Goal: Information Seeking & Learning: Check status

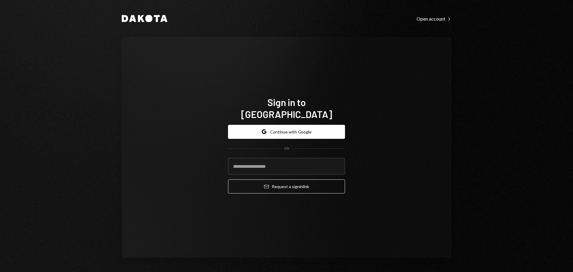
type input "**********"
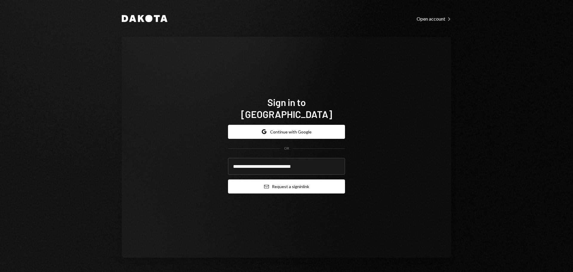
click at [284, 181] on button "Email Request a sign in link" at bounding box center [286, 186] width 117 height 14
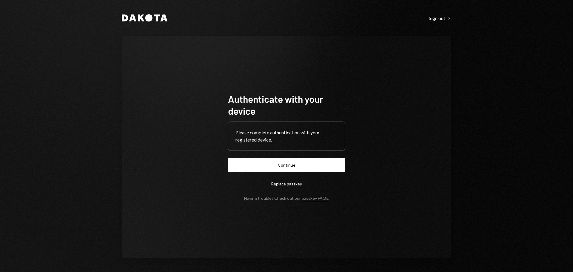
drag, startPoint x: 320, startPoint y: 166, endPoint x: 324, endPoint y: 162, distance: 5.7
click at [320, 166] on button "Continue" at bounding box center [286, 165] width 117 height 14
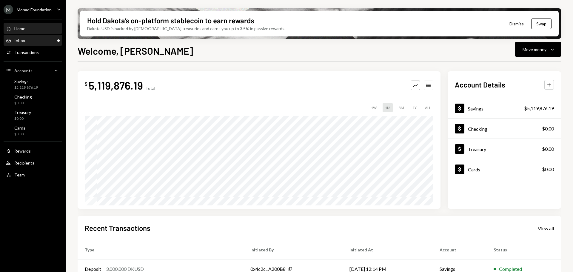
click at [36, 40] on div "Inbox Inbox" at bounding box center [33, 40] width 54 height 5
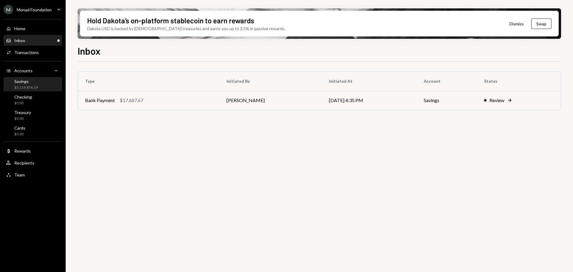
click at [30, 89] on div "$5,119,876.19" at bounding box center [26, 87] width 24 height 5
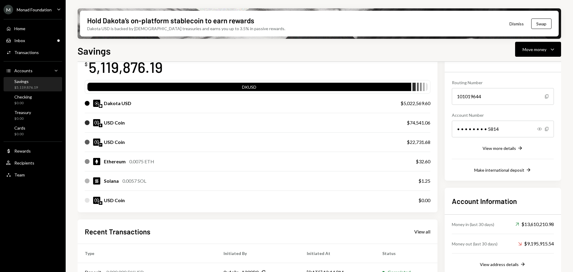
scroll to position [60, 0]
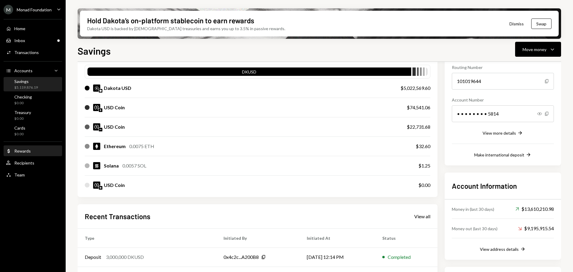
click at [21, 150] on div "Rewards" at bounding box center [22, 150] width 16 height 5
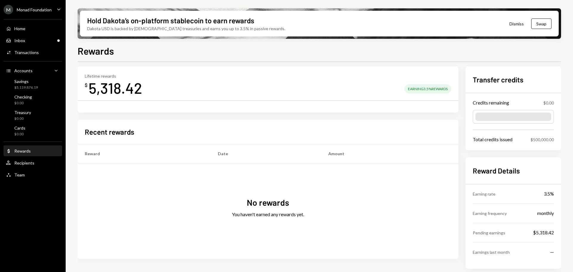
scroll to position [14, 0]
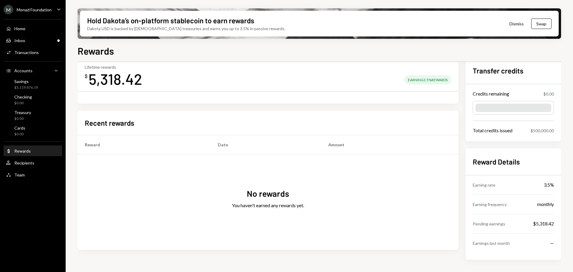
click at [497, 225] on div "Pending earnings" at bounding box center [489, 224] width 33 height 6
click at [541, 223] on div "$5,318.42" at bounding box center [543, 223] width 21 height 7
click at [514, 224] on div "Pending earnings $5,318.42" at bounding box center [513, 223] width 81 height 19
click at [28, 82] on div "Savings" at bounding box center [26, 81] width 24 height 5
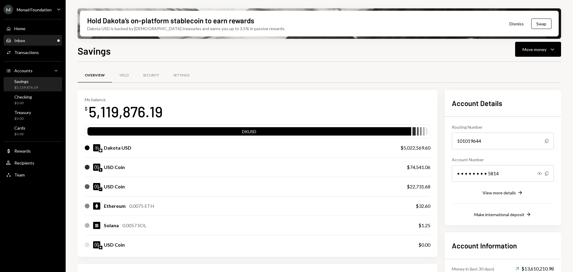
click at [25, 40] on div "Inbox Inbox" at bounding box center [33, 40] width 54 height 5
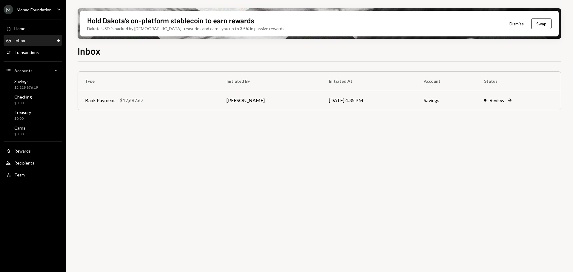
click at [30, 42] on div "Inbox Inbox" at bounding box center [33, 40] width 54 height 5
click at [27, 11] on div "Monad Foundation" at bounding box center [34, 9] width 35 height 5
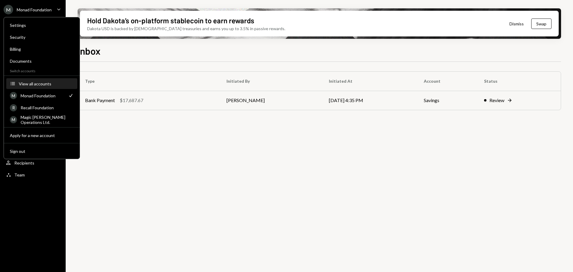
click at [36, 81] on div "View all accounts" at bounding box center [46, 83] width 55 height 5
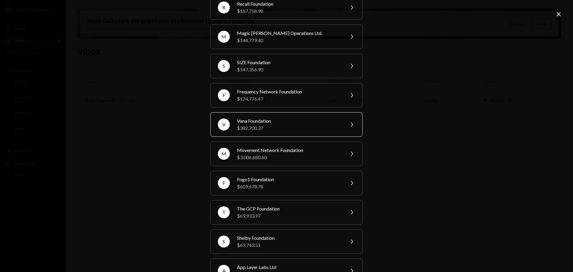
scroll to position [60, 0]
click at [262, 121] on div "Vana Foundation" at bounding box center [289, 120] width 104 height 7
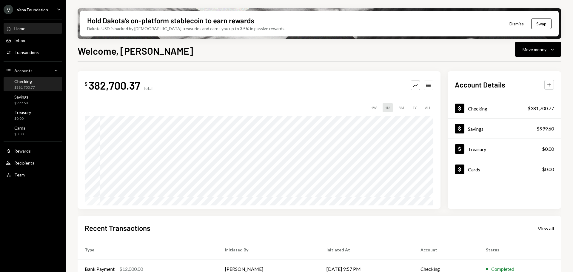
click at [37, 84] on div "Checking $381,700.77" at bounding box center [33, 84] width 54 height 11
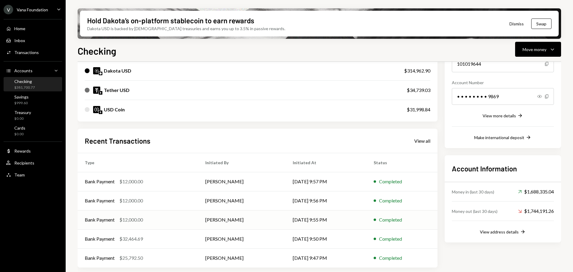
scroll to position [78, 0]
click at [427, 141] on div "View all" at bounding box center [422, 140] width 16 height 6
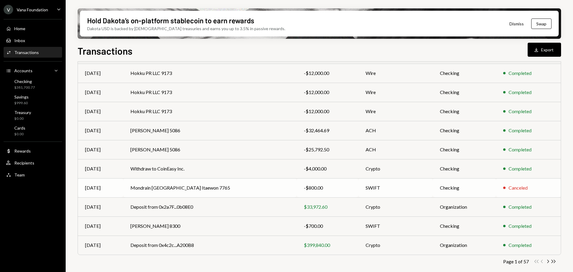
scroll to position [68, 0]
click at [548, 258] on icon "Chevron Right" at bounding box center [548, 261] width 6 height 6
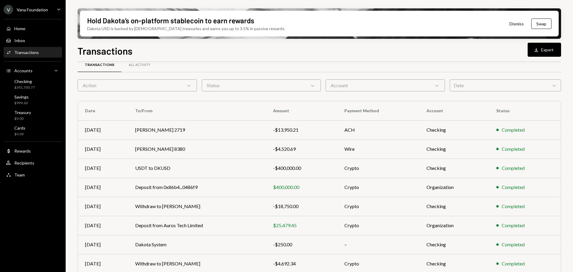
scroll to position [0, 0]
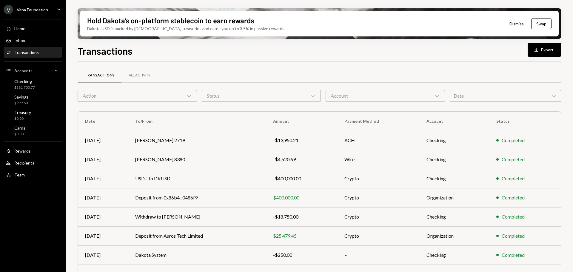
click at [140, 93] on div "Action Chevron Down" at bounding box center [137, 96] width 119 height 12
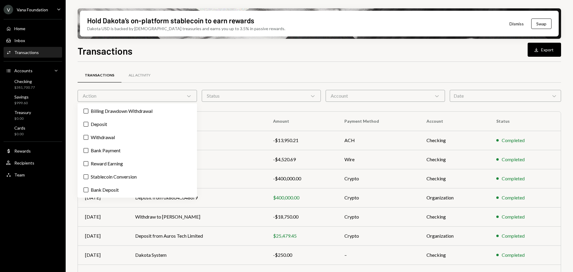
click at [217, 69] on div "Transactions All Activity" at bounding box center [320, 75] width 484 height 15
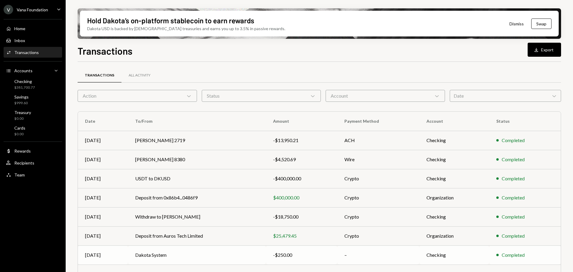
scroll to position [68, 0]
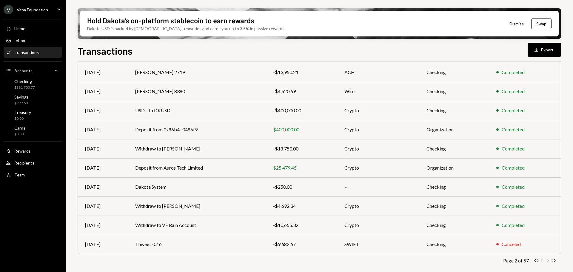
click at [548, 260] on icon "Chevron Right" at bounding box center [548, 261] width 6 height 6
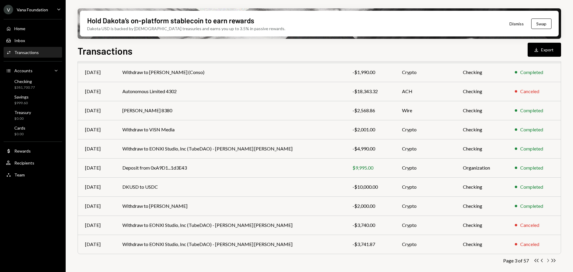
click at [548, 259] on icon "Chevron Right" at bounding box center [548, 261] width 6 height 6
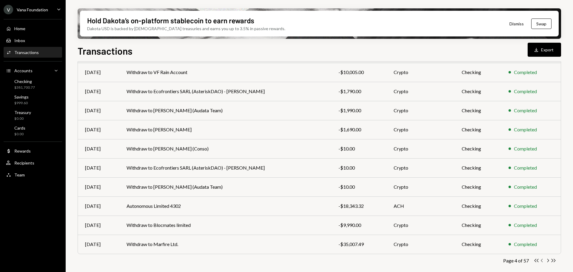
click at [542, 261] on icon "Chevron Left" at bounding box center [542, 261] width 6 height 6
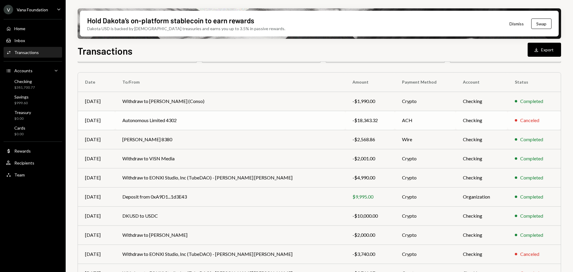
scroll to position [0, 0]
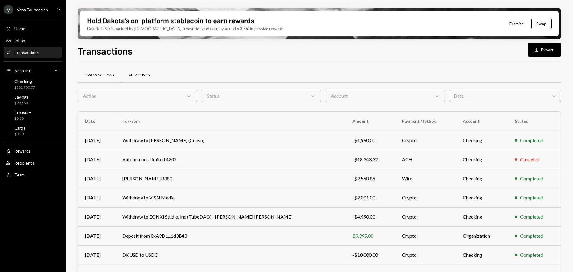
click at [137, 73] on div "All Activity" at bounding box center [140, 75] width 22 height 5
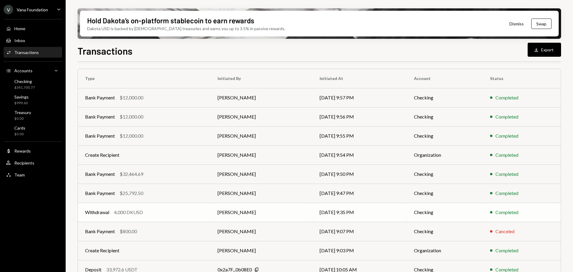
scroll to position [68, 0]
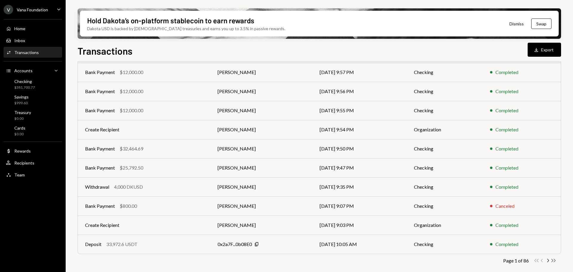
click at [551, 263] on icon "Double Arrow Right" at bounding box center [554, 261] width 6 height 6
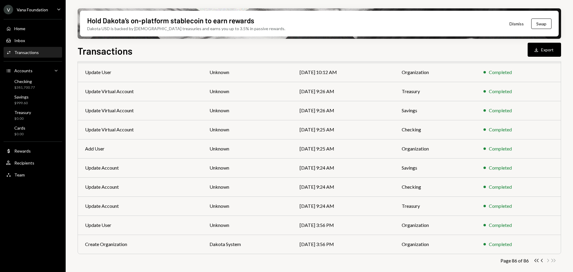
click at [536, 261] on icon "Double Arrow Left" at bounding box center [537, 261] width 6 height 6
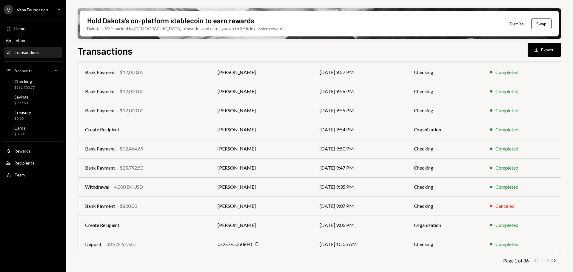
click at [547, 261] on icon "Chevron Right" at bounding box center [548, 261] width 6 height 6
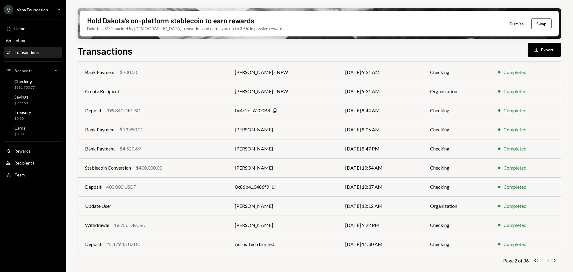
click at [547, 260] on icon "Chevron Right" at bounding box center [548, 261] width 6 height 6
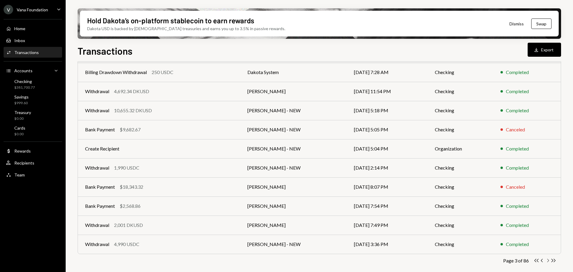
click at [547, 259] on icon "Chevron Right" at bounding box center [548, 261] width 6 height 6
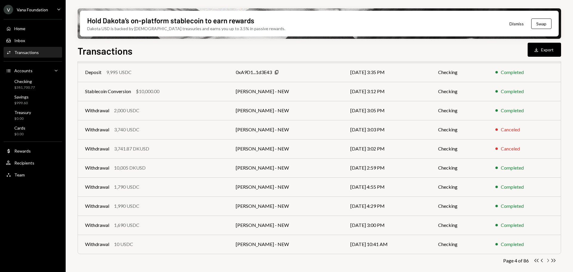
click at [548, 260] on icon "button" at bounding box center [548, 260] width 2 height 3
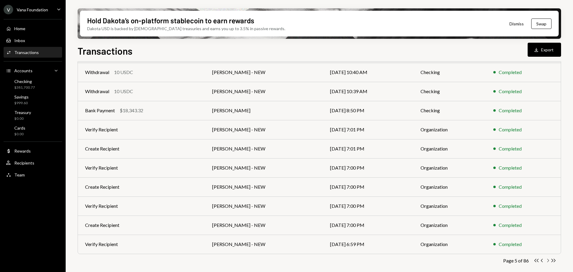
click at [547, 262] on icon "button" at bounding box center [548, 260] width 2 height 3
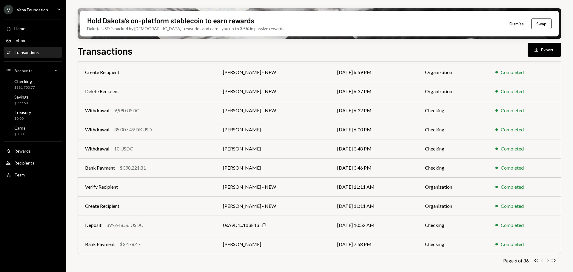
click at [546, 261] on icon "Chevron Right" at bounding box center [548, 261] width 6 height 6
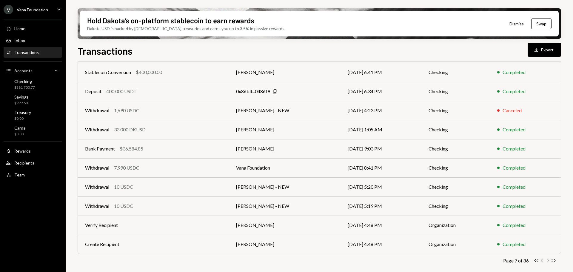
click at [548, 261] on icon "Chevron Right" at bounding box center [548, 261] width 6 height 6
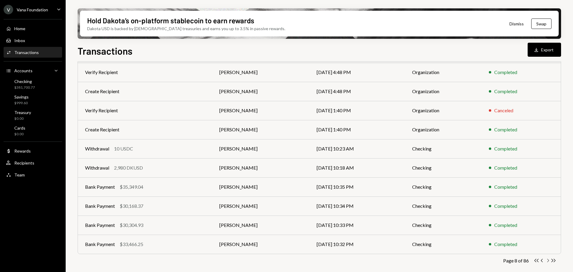
click at [548, 260] on icon "Chevron Right" at bounding box center [548, 261] width 6 height 6
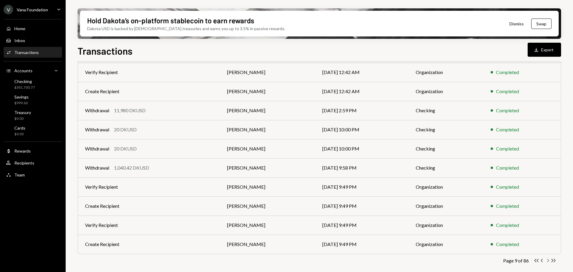
click at [548, 261] on icon "Chevron Right" at bounding box center [548, 261] width 6 height 6
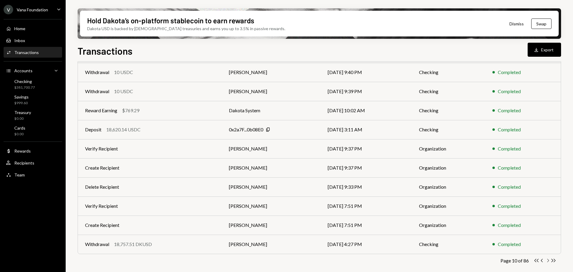
click at [548, 261] on icon "button" at bounding box center [548, 260] width 2 height 3
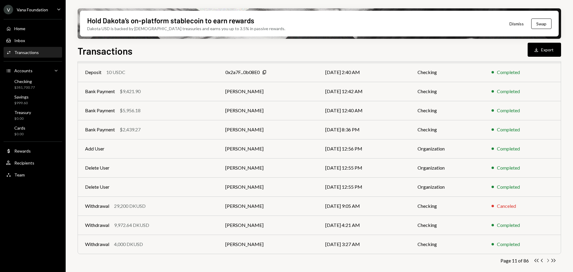
click at [548, 258] on div "Transactions All Activity Action Chevron Down Status Chevron Down Account Chevr…" at bounding box center [320, 141] width 484 height 276
click at [548, 259] on icon "Chevron Right" at bounding box center [548, 261] width 6 height 6
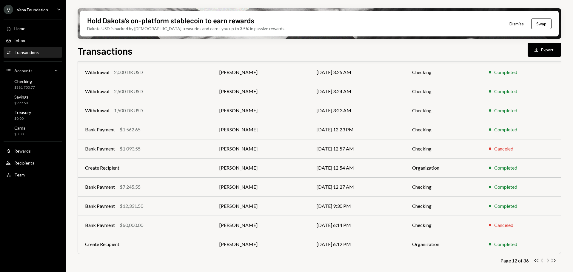
click at [549, 261] on icon "Chevron Right" at bounding box center [548, 261] width 6 height 6
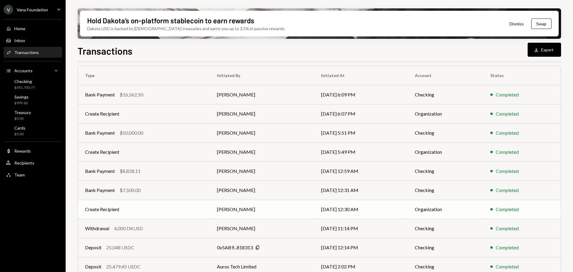
scroll to position [0, 0]
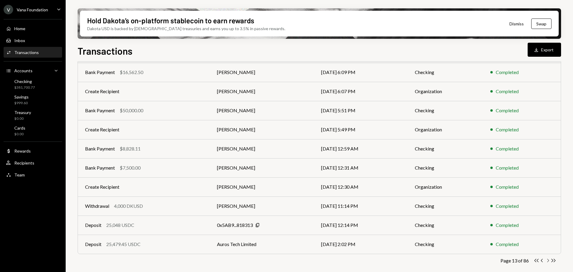
click at [548, 261] on icon "Chevron Right" at bounding box center [548, 261] width 6 height 6
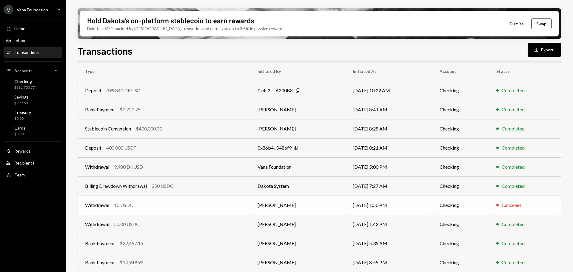
scroll to position [68, 0]
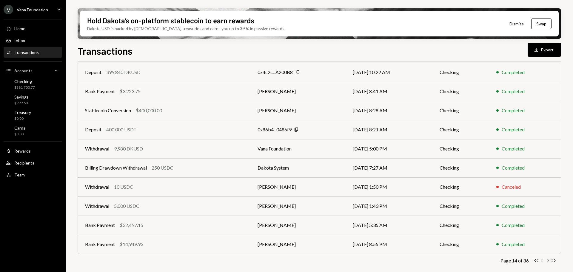
click at [542, 262] on icon "Chevron Left" at bounding box center [542, 261] width 6 height 6
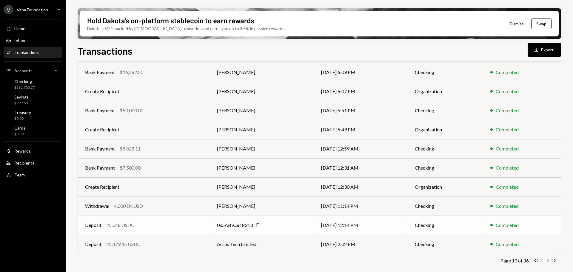
click at [159, 222] on div "Deposit 25,048 USDC" at bounding box center [144, 224] width 118 height 7
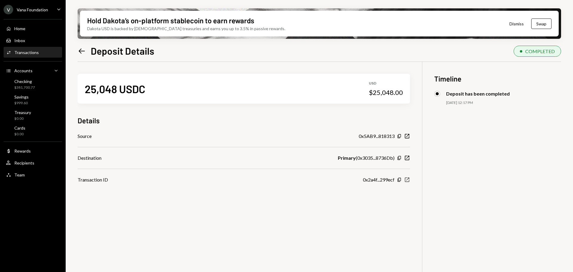
click at [409, 179] on icon "New Window" at bounding box center [407, 180] width 6 height 6
click at [82, 48] on icon "Left Arrow" at bounding box center [82, 51] width 8 height 8
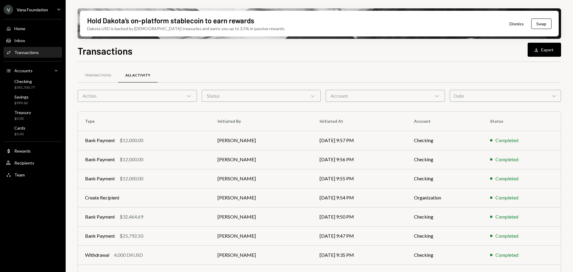
click at [141, 73] on div "All Activity" at bounding box center [137, 75] width 25 height 5
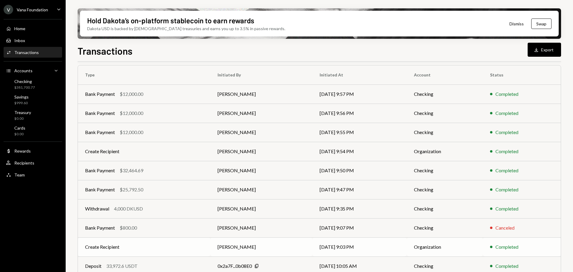
scroll to position [68, 0]
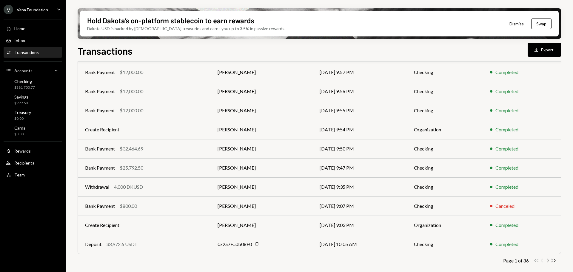
click at [548, 261] on icon "Chevron Right" at bounding box center [548, 261] width 6 height 6
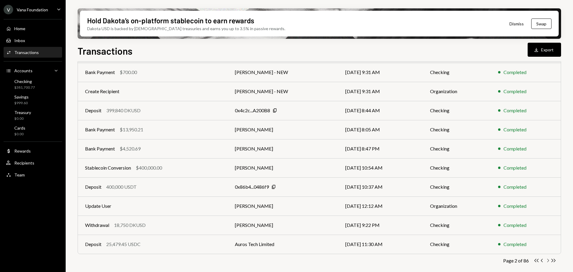
click at [548, 261] on icon "Chevron Right" at bounding box center [548, 261] width 6 height 6
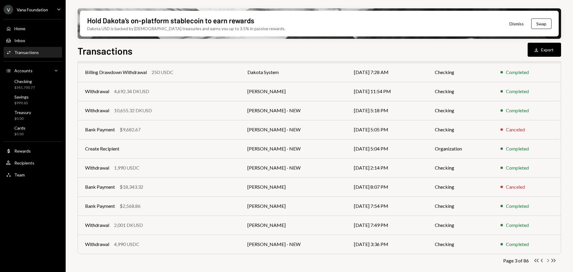
click at [548, 261] on icon "Chevron Right" at bounding box center [548, 261] width 6 height 6
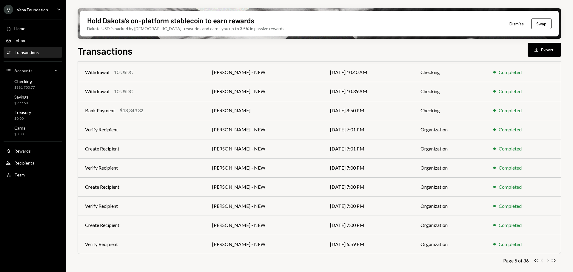
click at [548, 261] on icon "Chevron Right" at bounding box center [548, 261] width 6 height 6
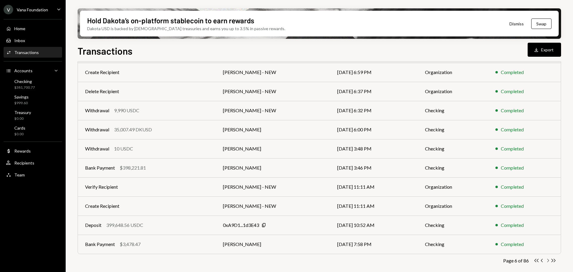
click at [548, 261] on icon "Chevron Right" at bounding box center [548, 261] width 6 height 6
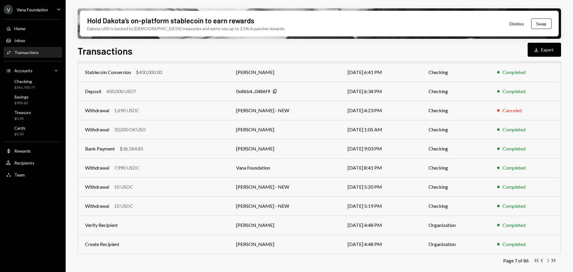
click at [548, 261] on icon "Chevron Right" at bounding box center [548, 261] width 6 height 6
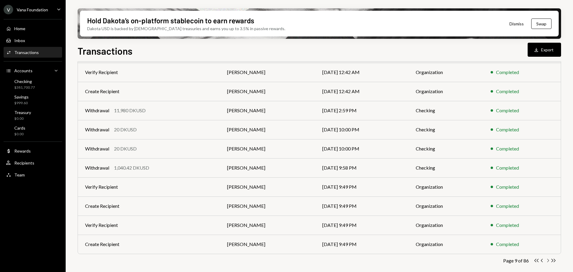
click at [548, 261] on icon "Chevron Right" at bounding box center [548, 261] width 6 height 6
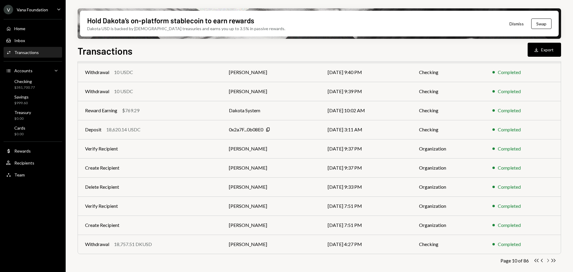
click at [548, 262] on icon "Chevron Right" at bounding box center [548, 261] width 6 height 6
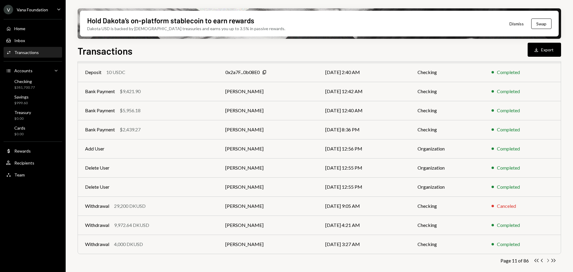
click at [549, 262] on icon "Chevron Right" at bounding box center [548, 261] width 6 height 6
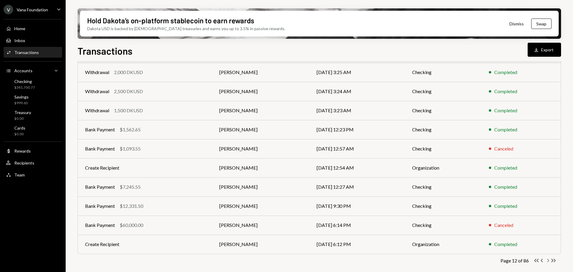
click at [549, 262] on icon "Chevron Right" at bounding box center [548, 261] width 6 height 6
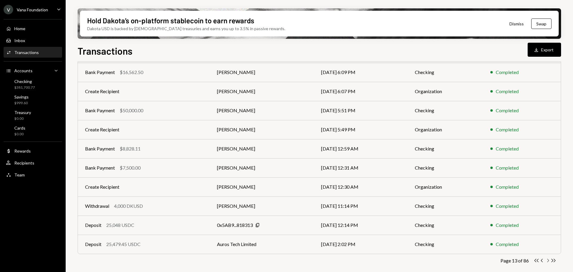
click at [549, 262] on icon "Chevron Right" at bounding box center [548, 261] width 6 height 6
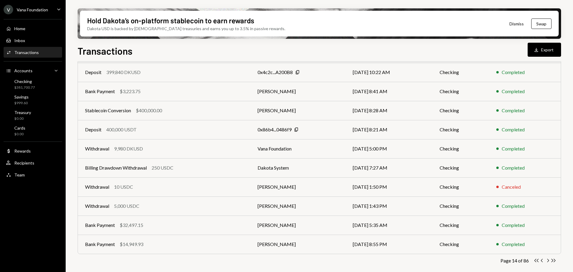
click at [548, 263] on div "Transactions All Activity Action Chevron Down Status Chevron Down Account Chevr…" at bounding box center [320, 141] width 484 height 276
click at [548, 262] on icon "Chevron Right" at bounding box center [548, 261] width 6 height 6
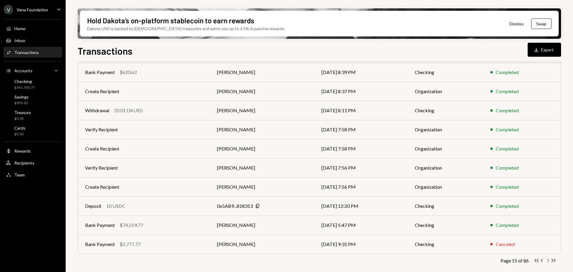
click at [547, 260] on icon "Chevron Right" at bounding box center [548, 261] width 6 height 6
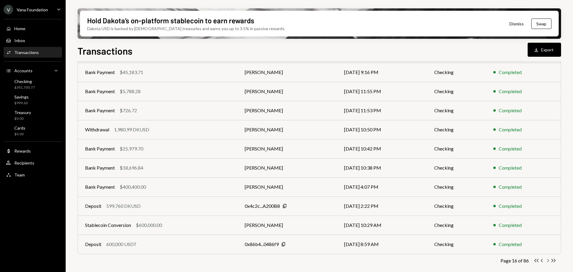
click at [547, 262] on icon "Chevron Right" at bounding box center [548, 261] width 6 height 6
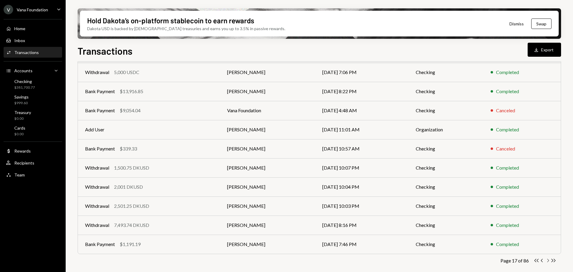
click at [547, 261] on icon "Chevron Right" at bounding box center [548, 261] width 6 height 6
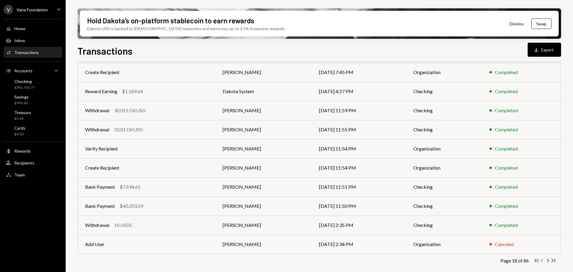
click at [541, 261] on icon "button" at bounding box center [542, 260] width 2 height 3
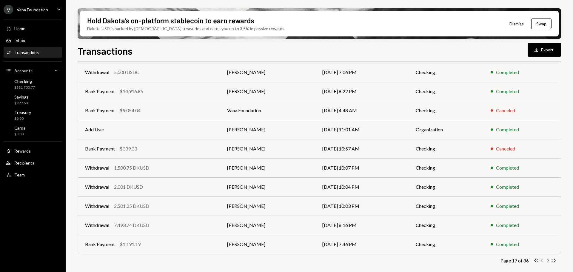
click at [541, 261] on icon "button" at bounding box center [542, 260] width 2 height 3
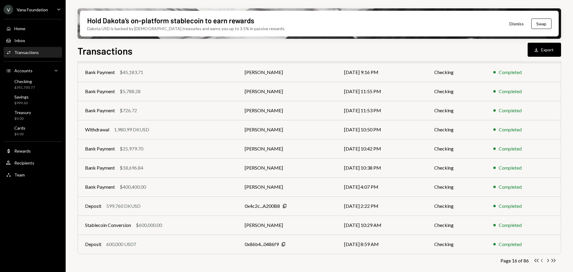
click at [541, 261] on icon "button" at bounding box center [542, 260] width 2 height 3
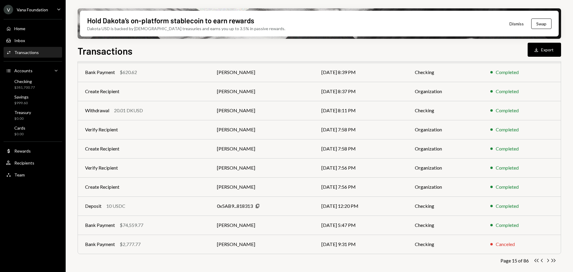
click at [36, 8] on div "Vana Foundation" at bounding box center [32, 9] width 31 height 5
